Goal: Information Seeking & Learning: Learn about a topic

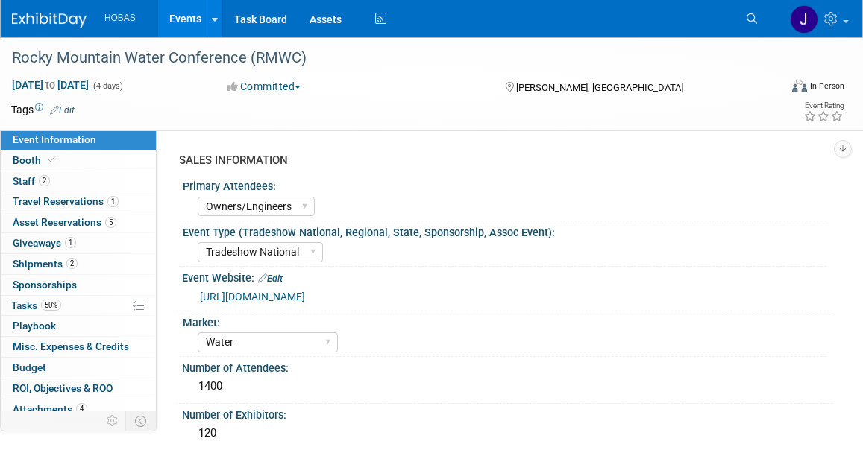
select select "Owners/Engineers"
select select "Tradeshow National"
select select "Water"
select select "Exhibiting"
select select "Owners/Engineers"
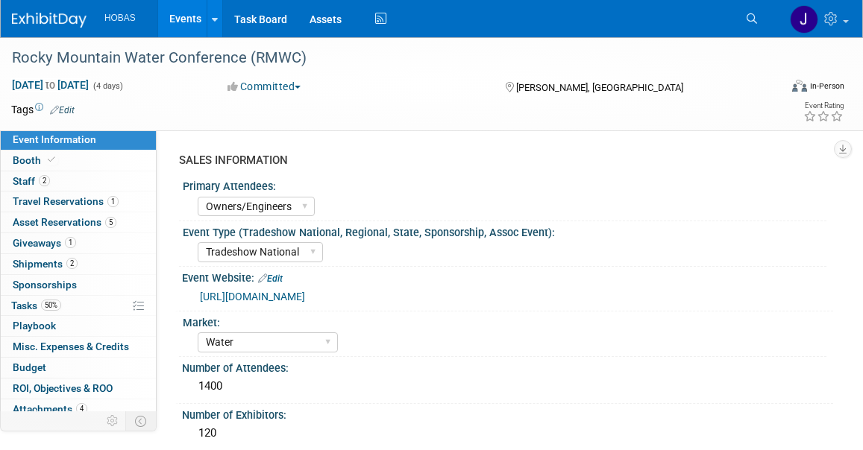
select select "Tradeshow National"
select select "Water"
select select "Exhibiting"
